Goal: Find specific page/section: Find specific page/section

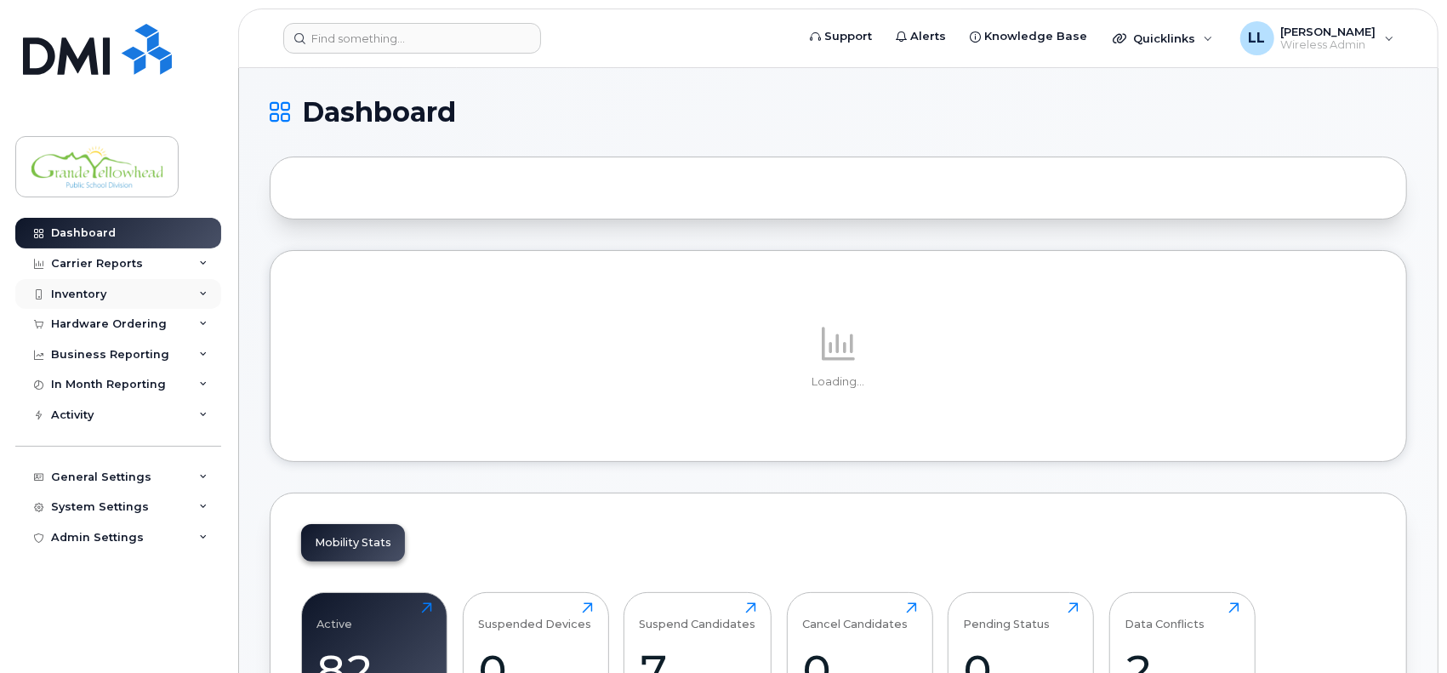
click at [98, 294] on div "Inventory" at bounding box center [78, 295] width 55 height 14
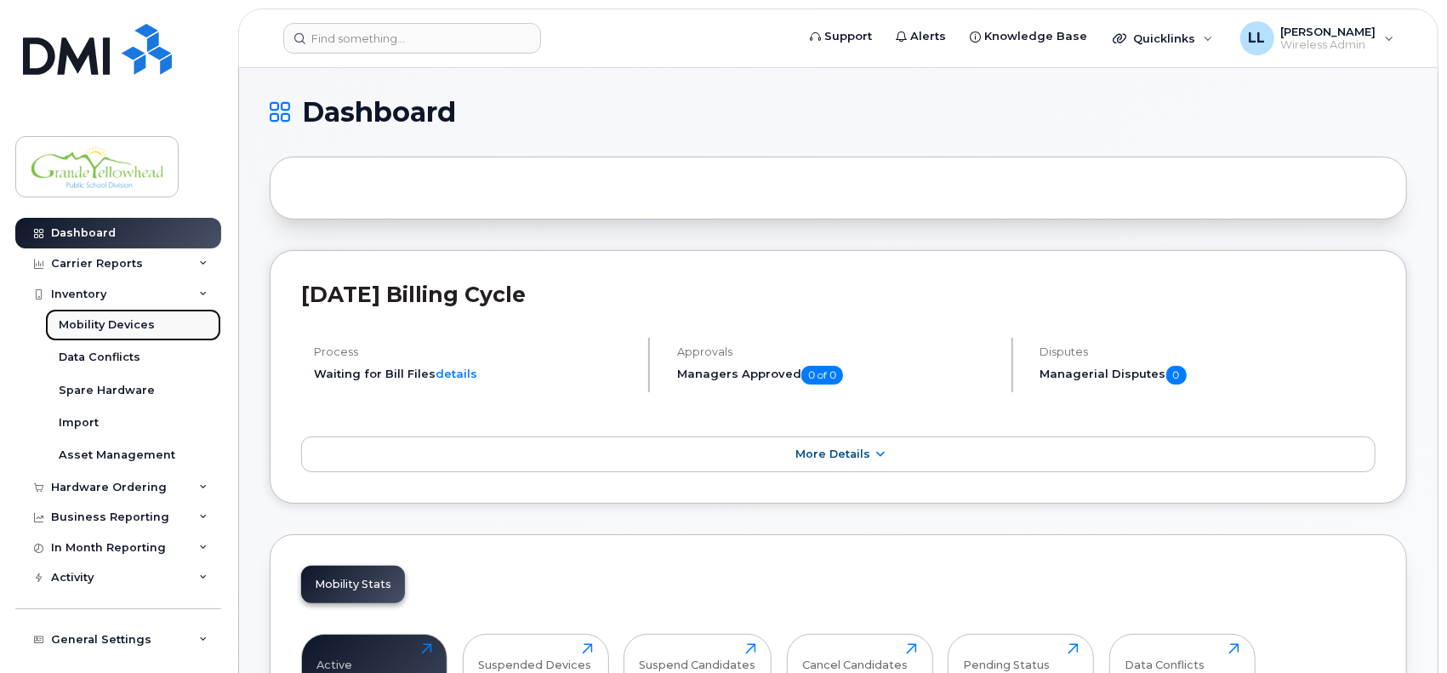
click at [123, 323] on div "Mobility Devices" at bounding box center [107, 324] width 96 height 15
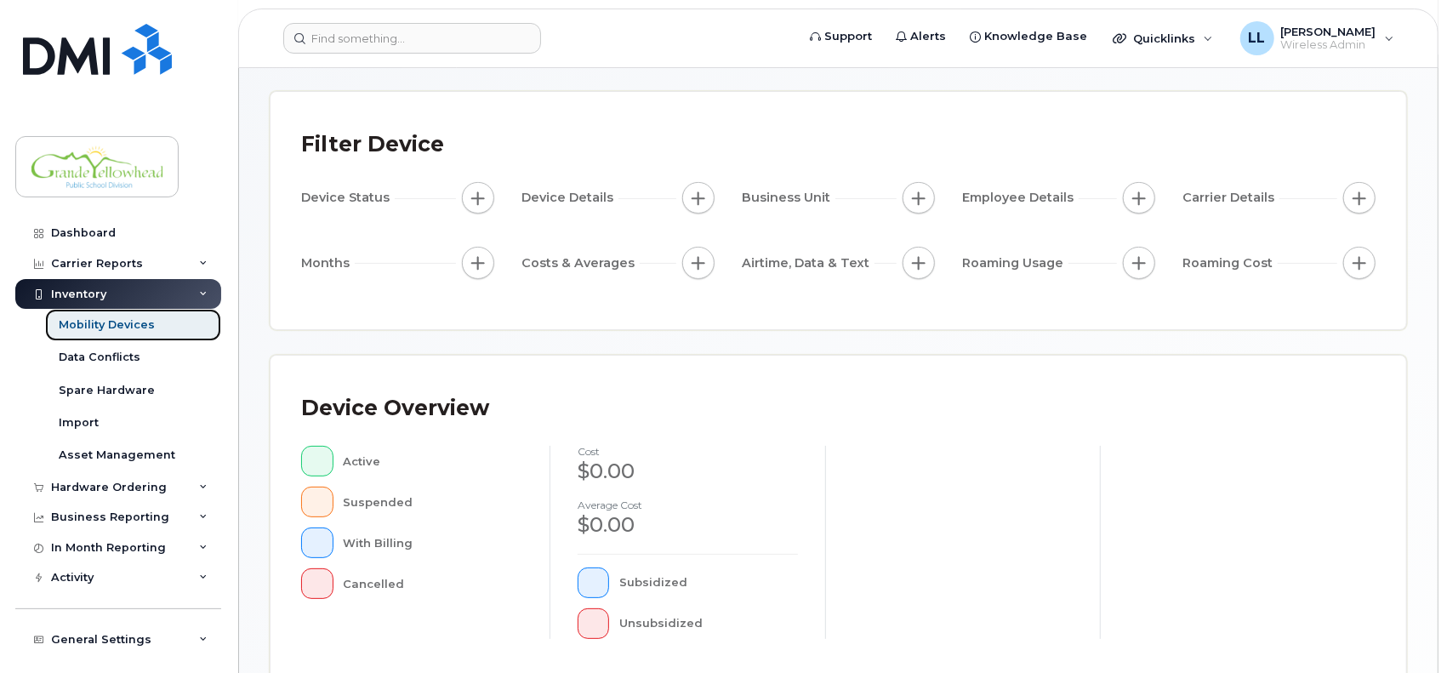
scroll to position [68, 0]
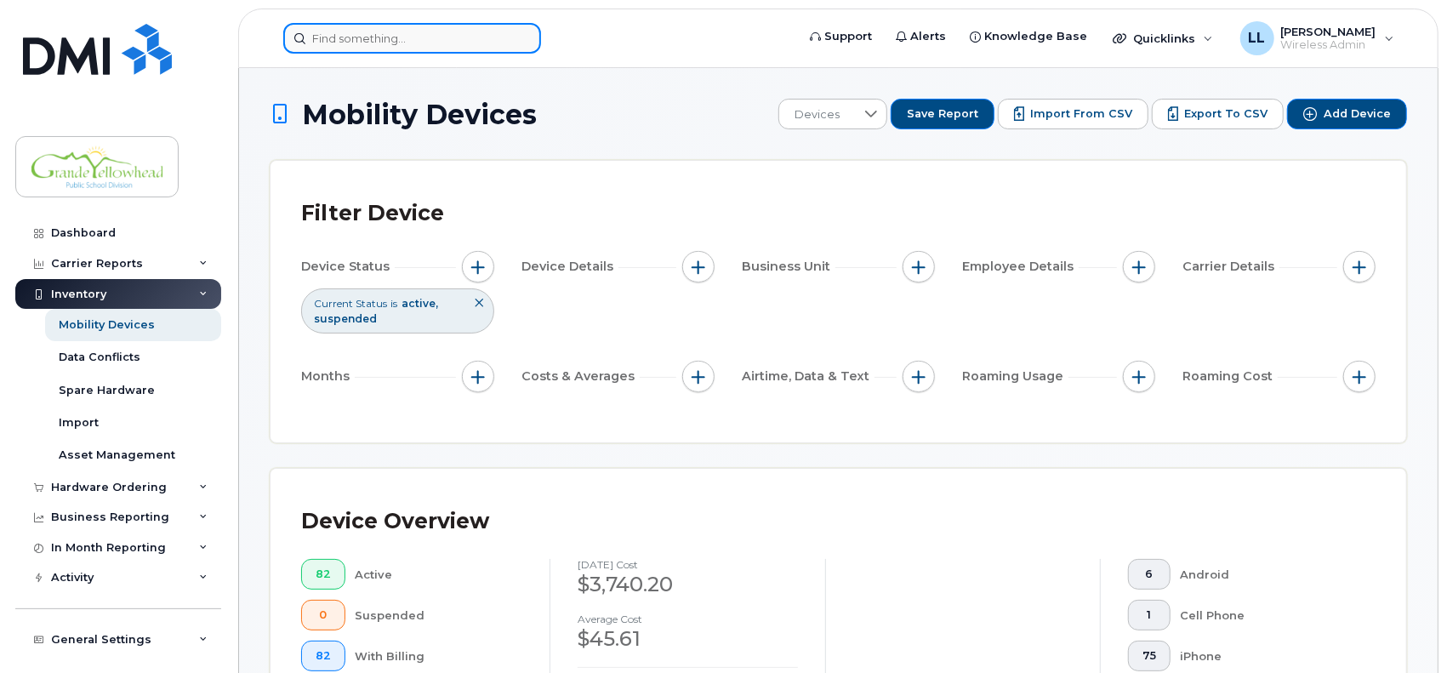
click at [365, 38] on input at bounding box center [412, 38] width 258 height 31
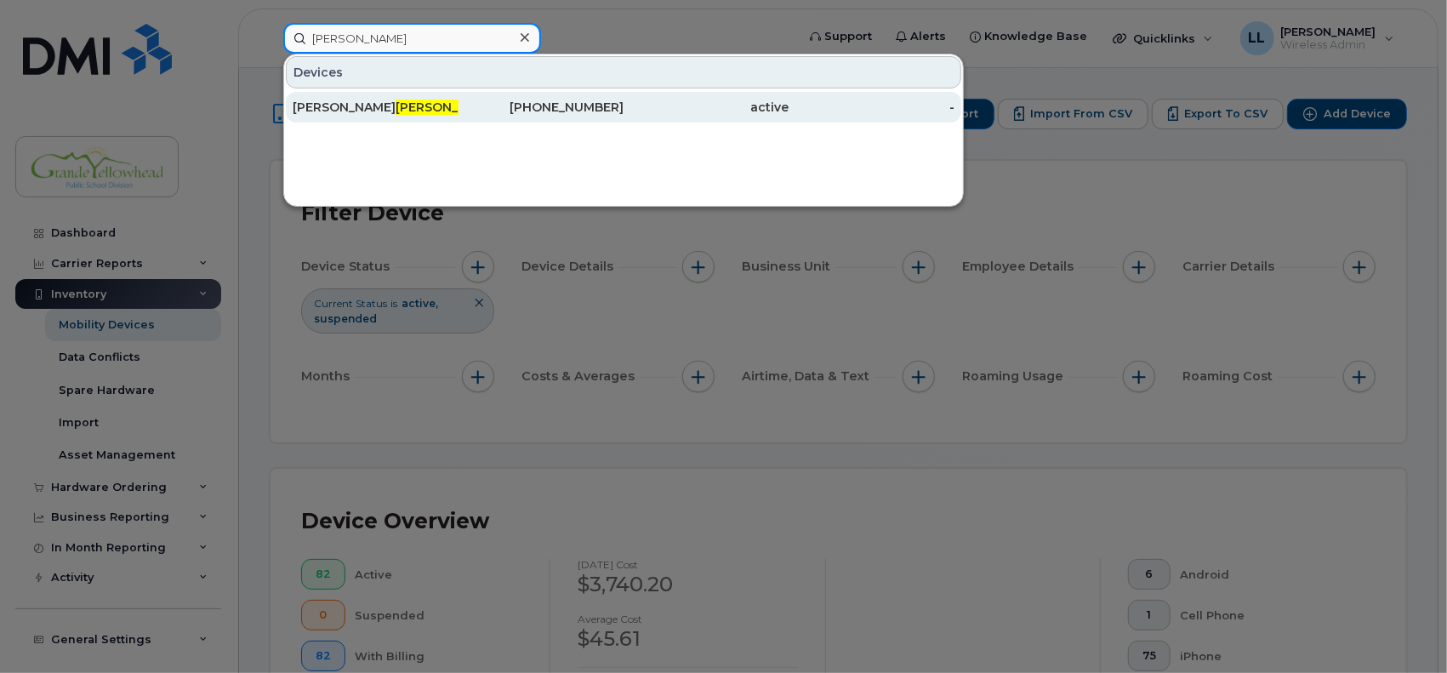
type input "lee"
click at [396, 101] on span "Lee" at bounding box center [447, 107] width 103 height 15
